Goal: Navigation & Orientation: Find specific page/section

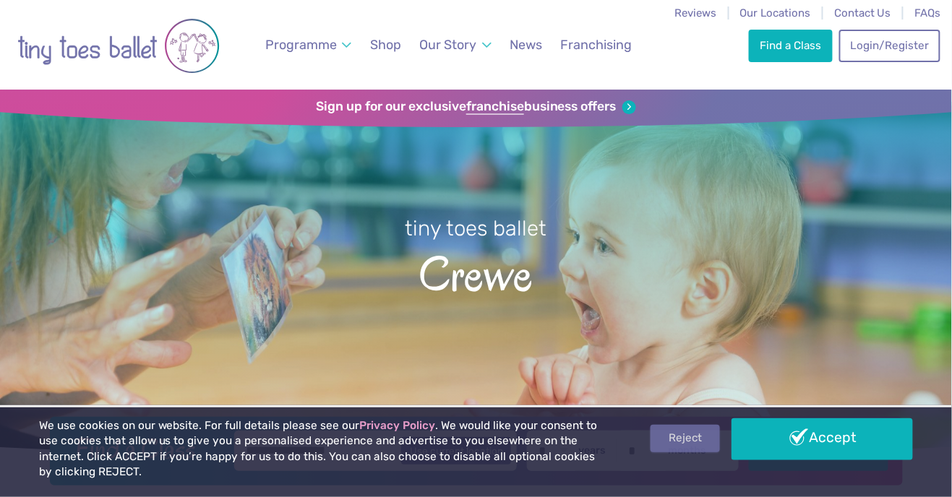
click at [682, 441] on link "Reject" at bounding box center [684, 438] width 69 height 27
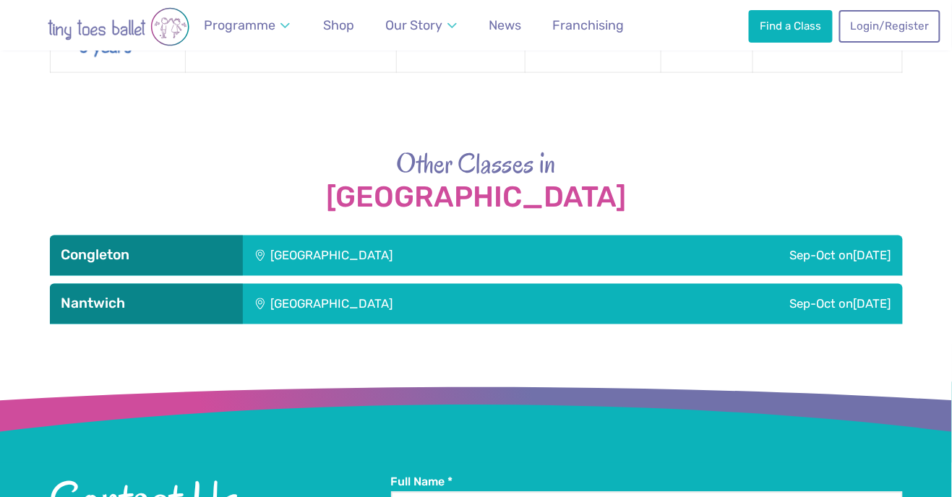
scroll to position [2045, 0]
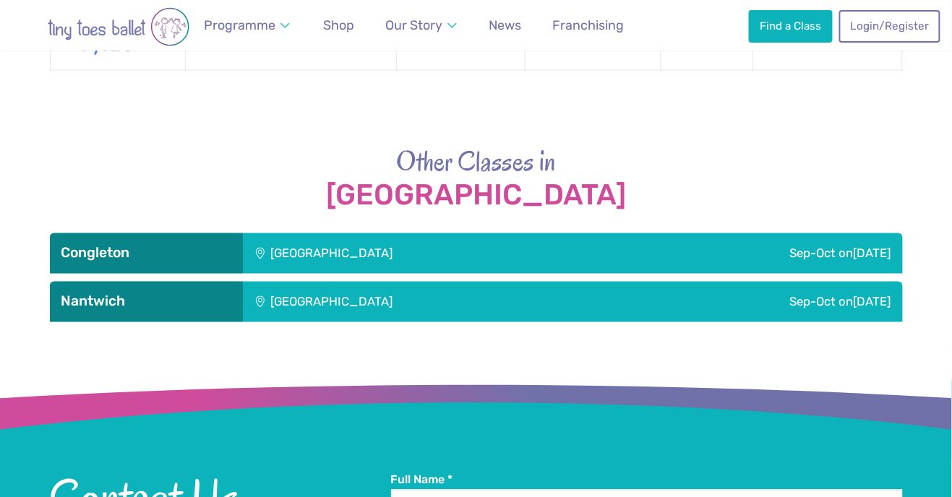
click at [88, 309] on div "Nantwich" at bounding box center [146, 302] width 193 height 40
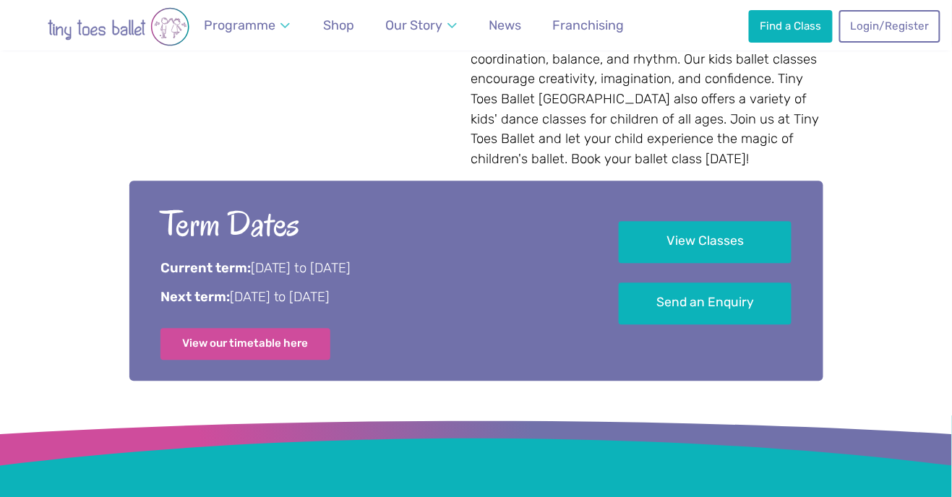
scroll to position [825, 0]
